Goal: Task Accomplishment & Management: Manage account settings

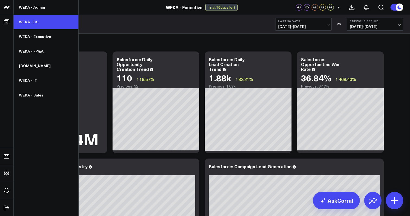
click at [44, 20] on link "WEKA - CS" at bounding box center [46, 22] width 65 height 15
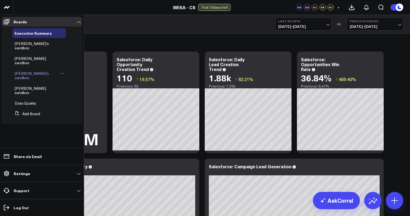
click at [60, 71] on icon at bounding box center [62, 73] width 4 height 4
click at [77, 94] on button "Duplicate Board" at bounding box center [75, 93] width 44 height 11
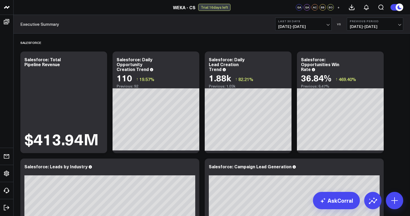
click at [87, 11] on header "WEKA - Admin WEKA - CS WEKA - Executive WEKA - FP&A WEKA.IO WEKA - IT WEKA - Sa…" at bounding box center [205, 7] width 410 height 15
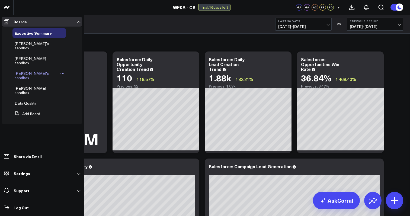
click at [29, 69] on div "Bosmat's sandbox" at bounding box center [38, 76] width 53 height 14
click at [31, 71] on span "Bosmat's sandbox" at bounding box center [32, 75] width 34 height 9
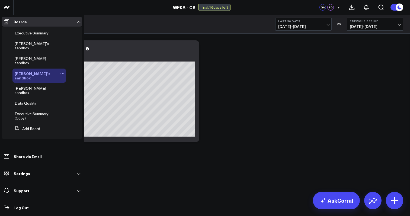
click at [60, 71] on icon at bounding box center [62, 73] width 4 height 4
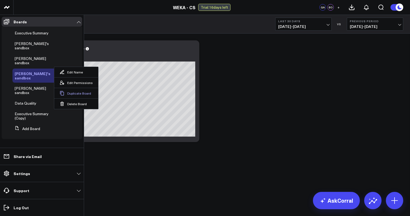
click at [77, 94] on button "Duplicate Board" at bounding box center [76, 93] width 44 height 11
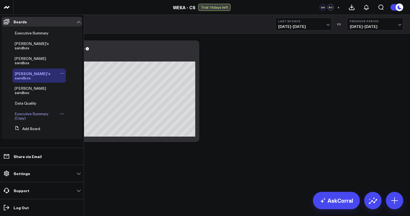
click at [37, 112] on link "Executive Summary (Copy)" at bounding box center [37, 116] width 44 height 9
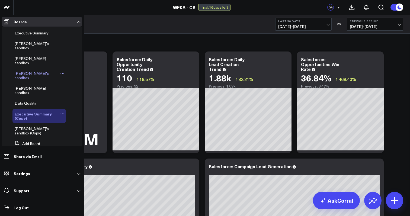
click at [64, 112] on icon at bounding box center [62, 114] width 4 height 4
click at [85, 135] on button "Delete Board" at bounding box center [88, 135] width 44 height 11
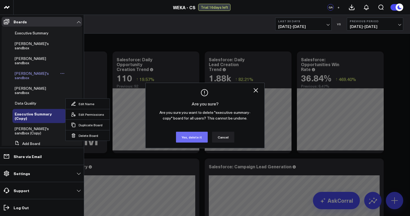
click at [190, 142] on button "Yes, delete it" at bounding box center [192, 137] width 32 height 11
click at [191, 138] on button "Yes, delete it" at bounding box center [192, 137] width 32 height 11
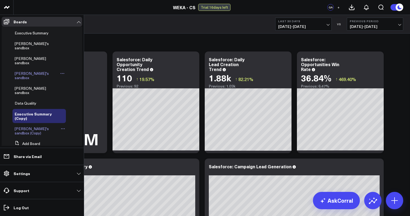
click at [40, 126] on span "Bosmat's sandbox (Copy)" at bounding box center [32, 130] width 34 height 9
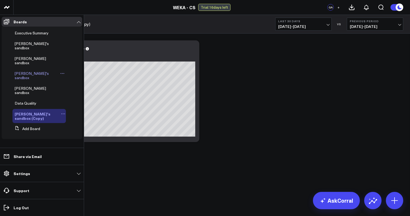
click at [62, 112] on icon at bounding box center [63, 114] width 4 height 4
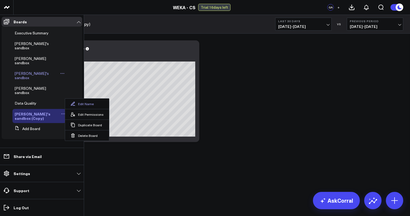
click at [88, 104] on button "Edit Name" at bounding box center [87, 104] width 44 height 10
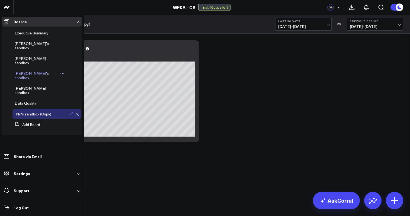
type input "Nir's sandbox (Copy)"
click at [71, 112] on icon at bounding box center [70, 114] width 5 height 5
click at [57, 112] on icon at bounding box center [58, 114] width 4 height 4
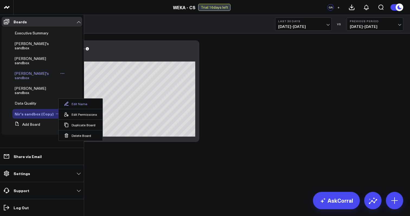
click at [74, 103] on button "Edit Name" at bounding box center [81, 104] width 44 height 10
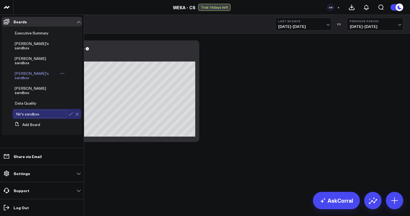
type input "Nir's sandbox"
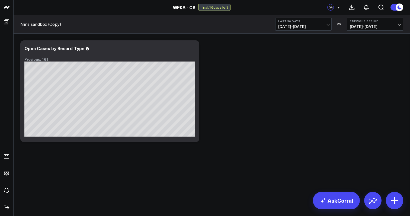
click at [206, 103] on div "Modify via AI Copy link to widget Ask support Remove Create linked copy Executi…" at bounding box center [212, 91] width 389 height 107
click at [59, 24] on link "Nir's sandbox (Copy)" at bounding box center [40, 24] width 41 height 6
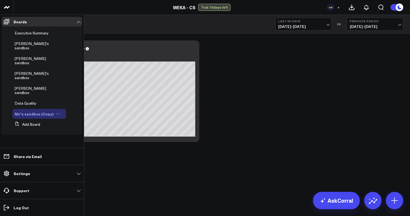
click at [56, 112] on icon at bounding box center [58, 114] width 4 height 4
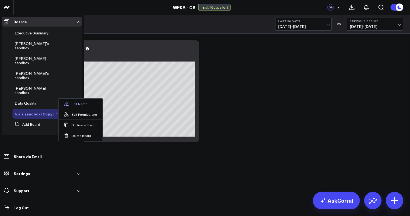
click at [86, 101] on button "Edit Name" at bounding box center [81, 104] width 44 height 10
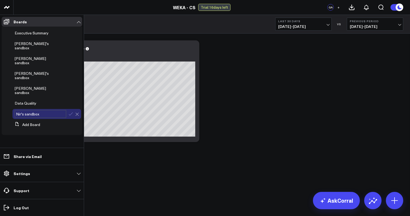
type input "Nir's sandbox"
click at [70, 112] on icon at bounding box center [70, 114] width 5 height 5
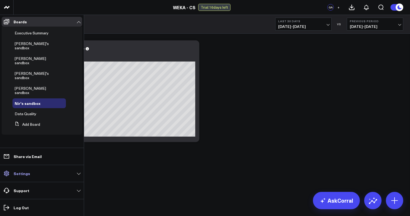
click at [81, 175] on link "Settings" at bounding box center [42, 174] width 81 height 10
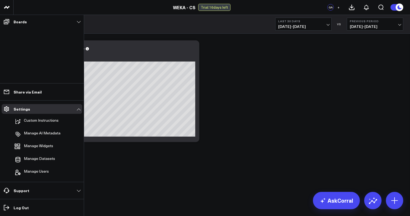
click at [56, 171] on li "Manage Users" at bounding box center [42, 173] width 81 height 12
click at [39, 171] on span "Manage Users" at bounding box center [36, 172] width 25 height 7
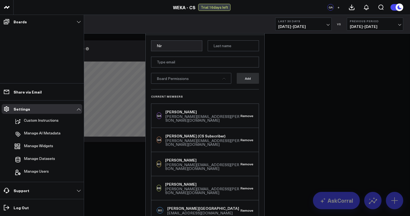
type input "Nir"
type input "Sher"
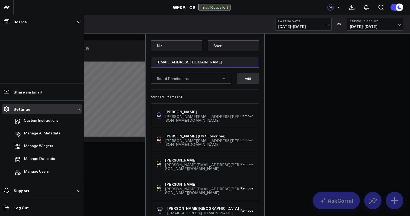
type input "nir.sher@weka.io"
click at [211, 80] on div "Board Permissions" at bounding box center [191, 78] width 80 height 11
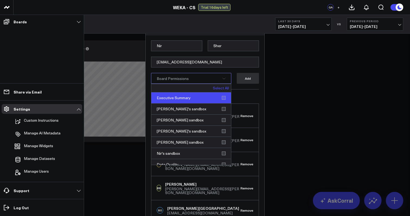
click at [221, 98] on div "Executive Summary" at bounding box center [191, 98] width 80 height 11
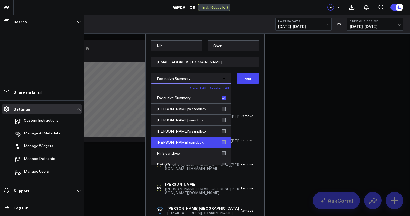
scroll to position [5, 0]
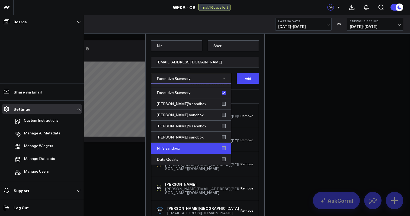
click at [221, 148] on div "Nir's sandbox" at bounding box center [191, 148] width 80 height 11
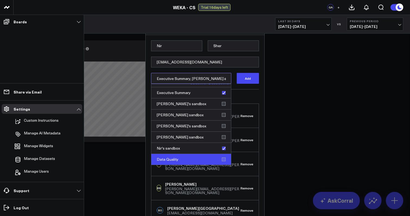
click at [222, 157] on div "Data Quality" at bounding box center [191, 159] width 80 height 11
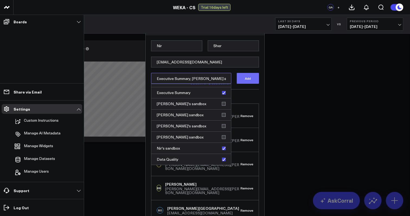
click at [248, 78] on button "Add" at bounding box center [248, 78] width 22 height 11
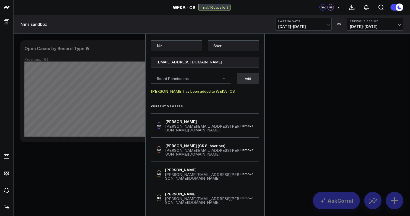
click at [261, 17] on div "Nir's sandbox Last 30 Days 07/28/25 - 08/26/25 VS Previous Period 06/28/25 - 07…" at bounding box center [212, 24] width 397 height 19
